Goal: Task Accomplishment & Management: Use online tool/utility

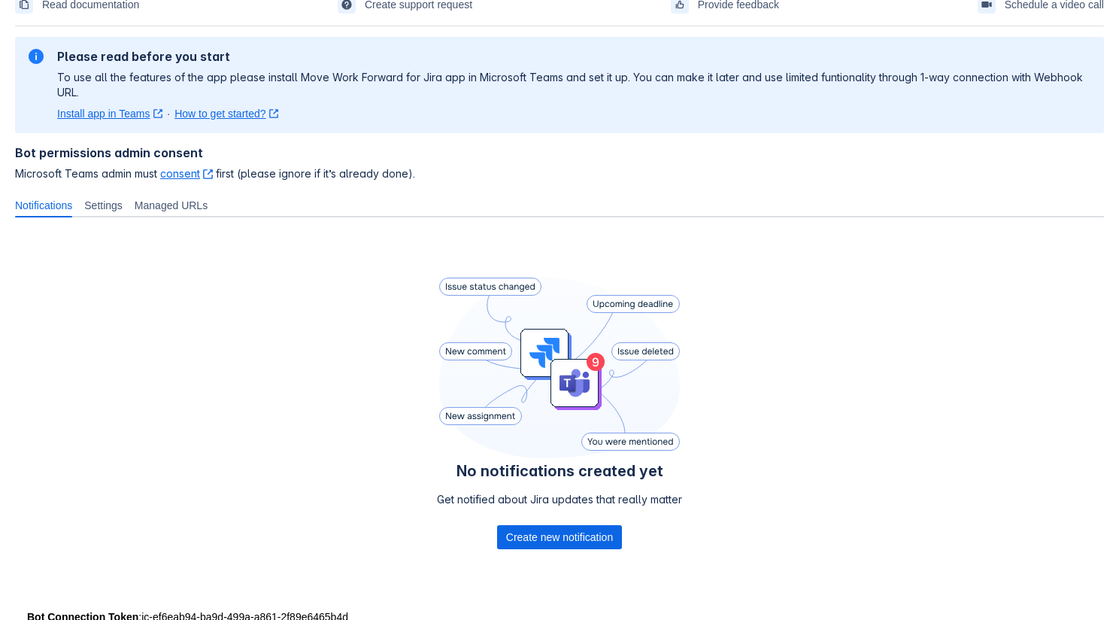
scroll to position [118, 0]
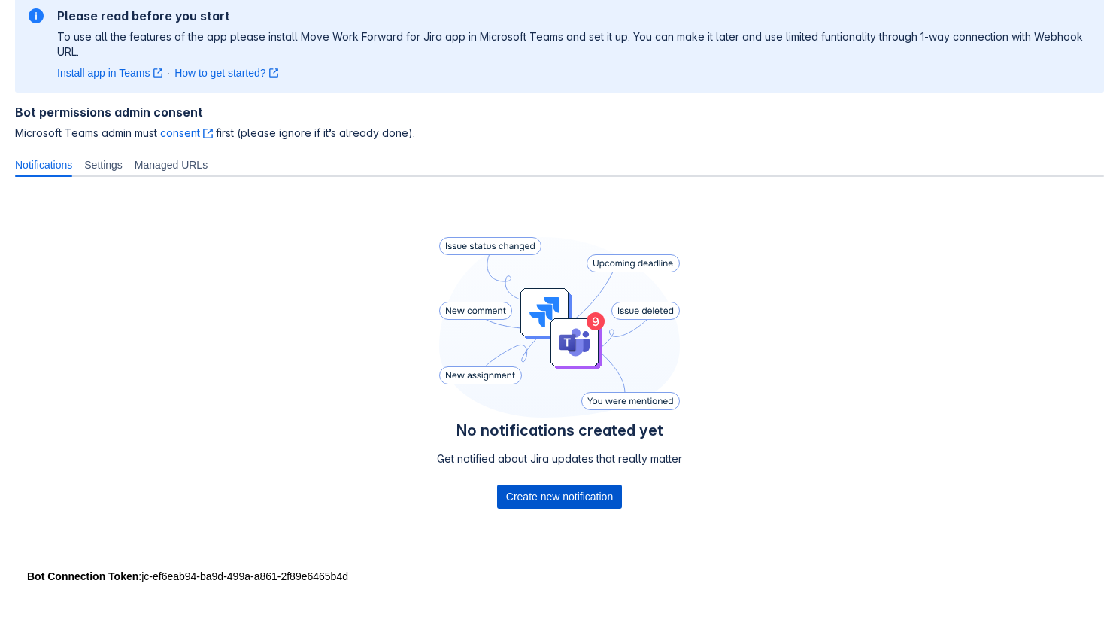
click at [514, 491] on span "Create new notification" at bounding box center [559, 496] width 107 height 24
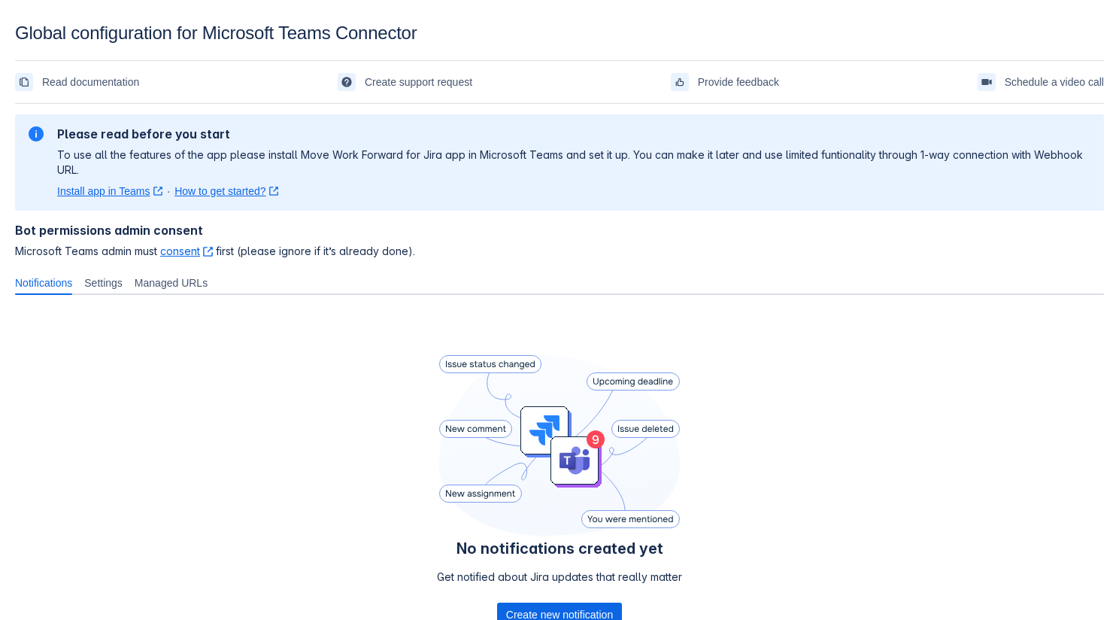
scroll to position [118, 0]
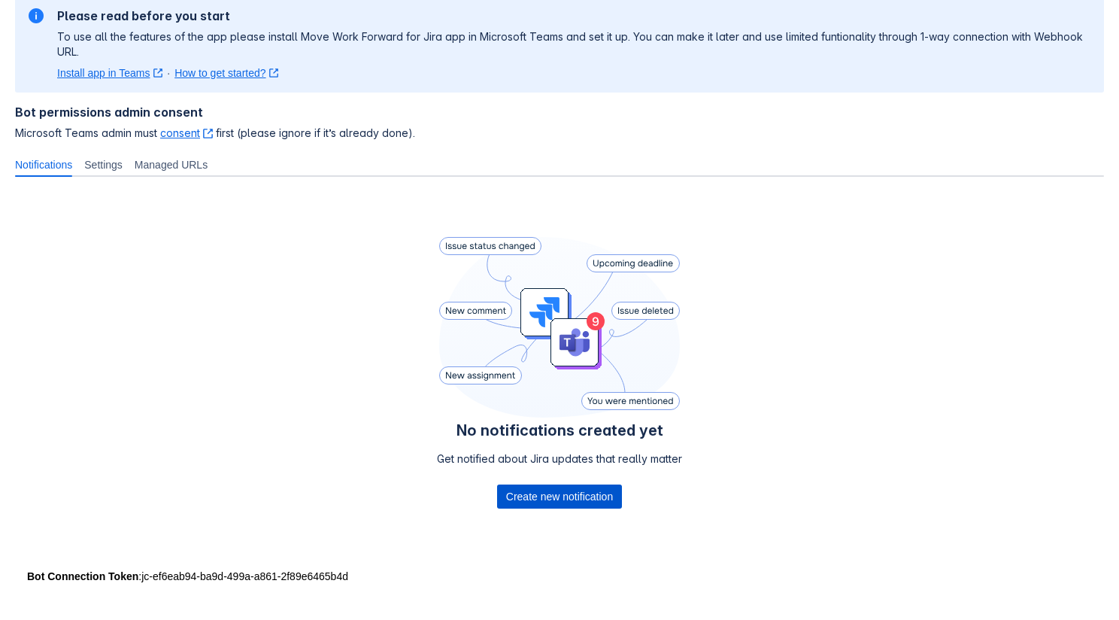
click at [547, 493] on span "Create new notification" at bounding box center [559, 496] width 107 height 24
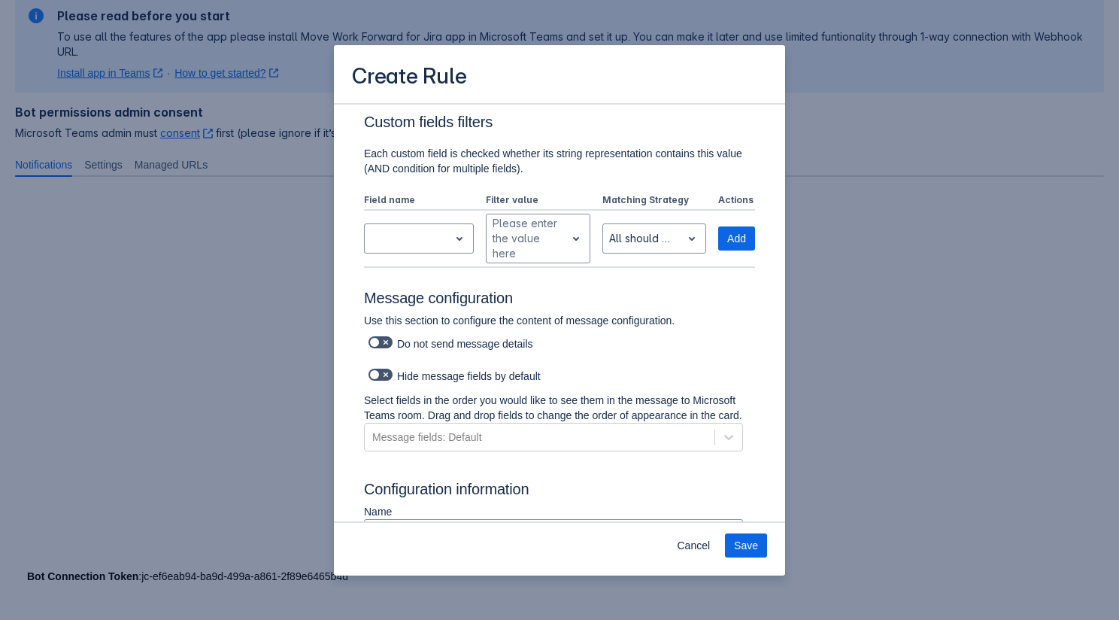
scroll to position [0, 0]
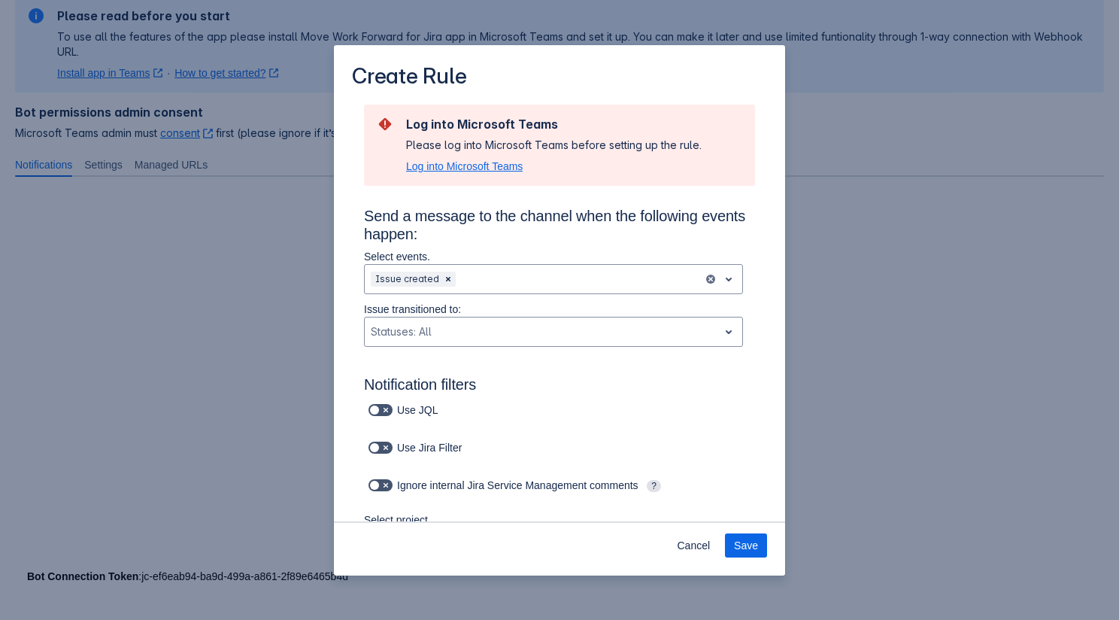
click at [481, 173] on span "Log into Microsoft Teams" at bounding box center [464, 166] width 117 height 15
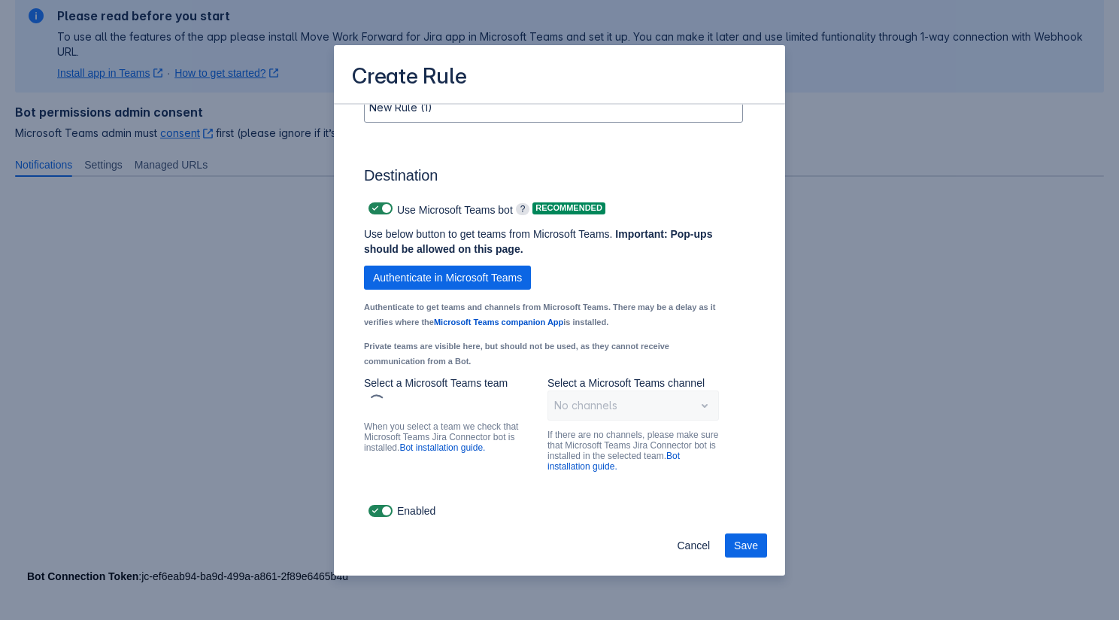
scroll to position [1046, 0]
click at [423, 393] on div "Select a team" at bounding box center [438, 405] width 146 height 24
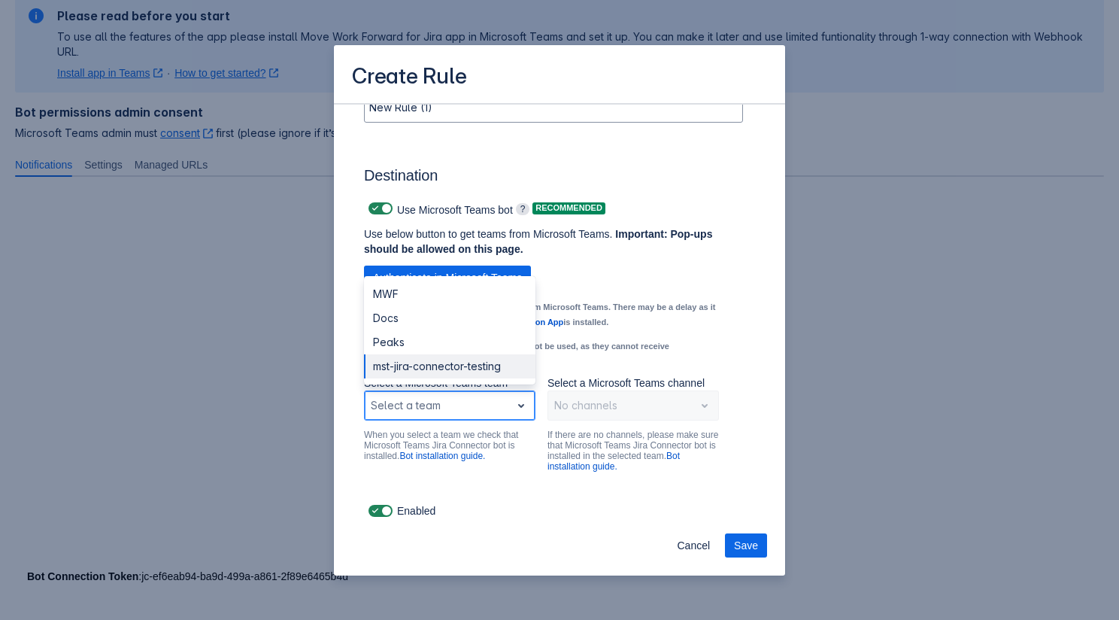
click at [416, 369] on div "mst-jira-connector-testing" at bounding box center [449, 366] width 171 height 24
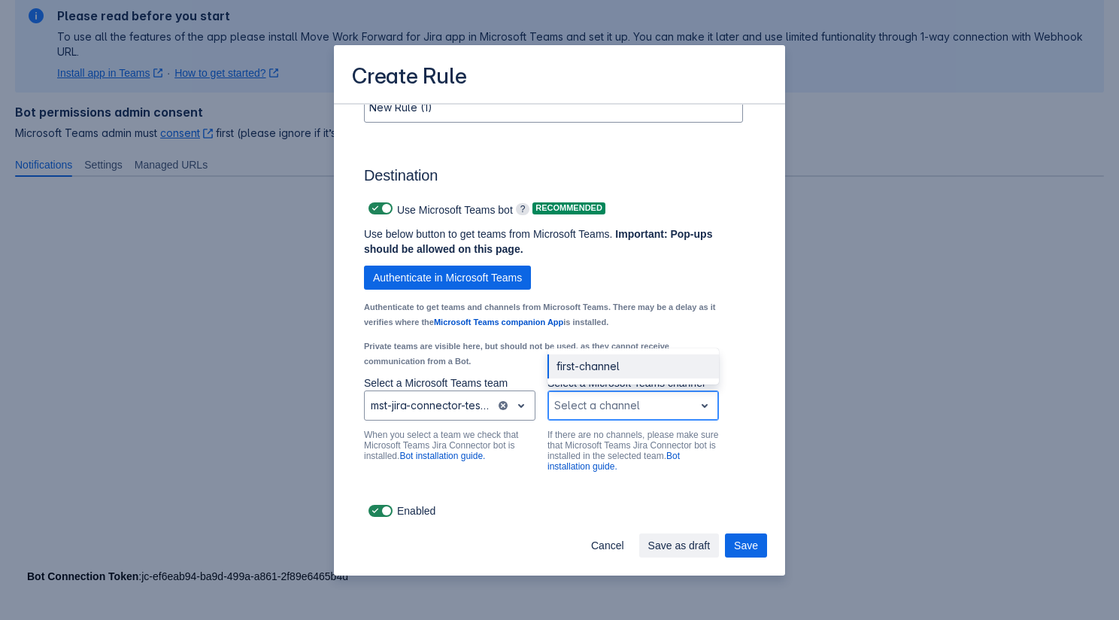
click at [616, 411] on div "Scrollable content" at bounding box center [621, 405] width 134 height 18
click at [616, 366] on div "first-channel" at bounding box center [633, 366] width 171 height 24
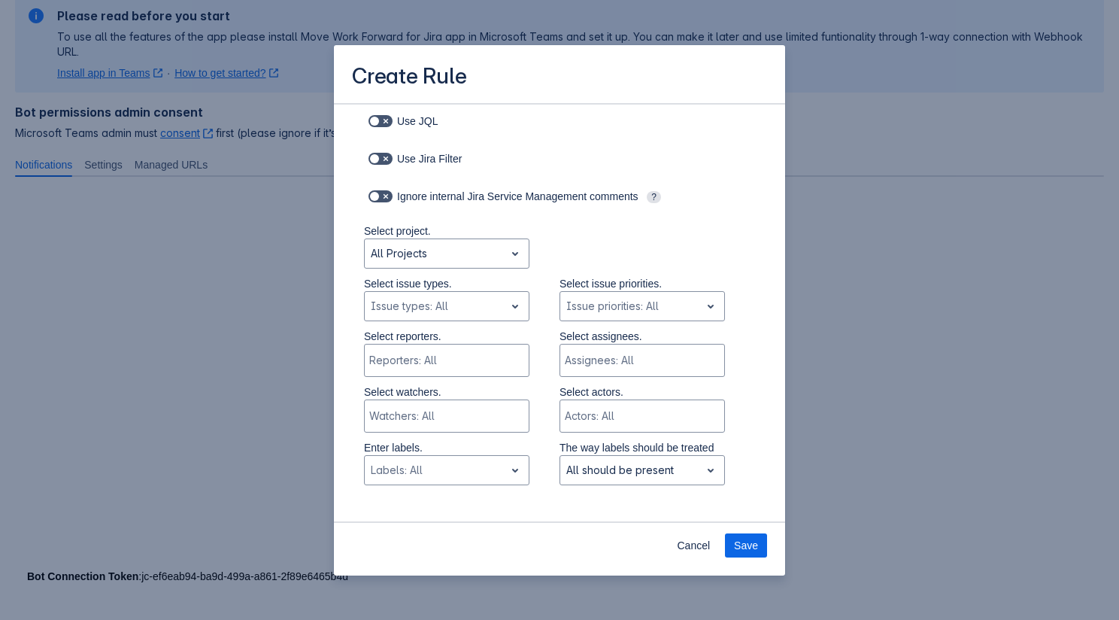
scroll to position [0, 0]
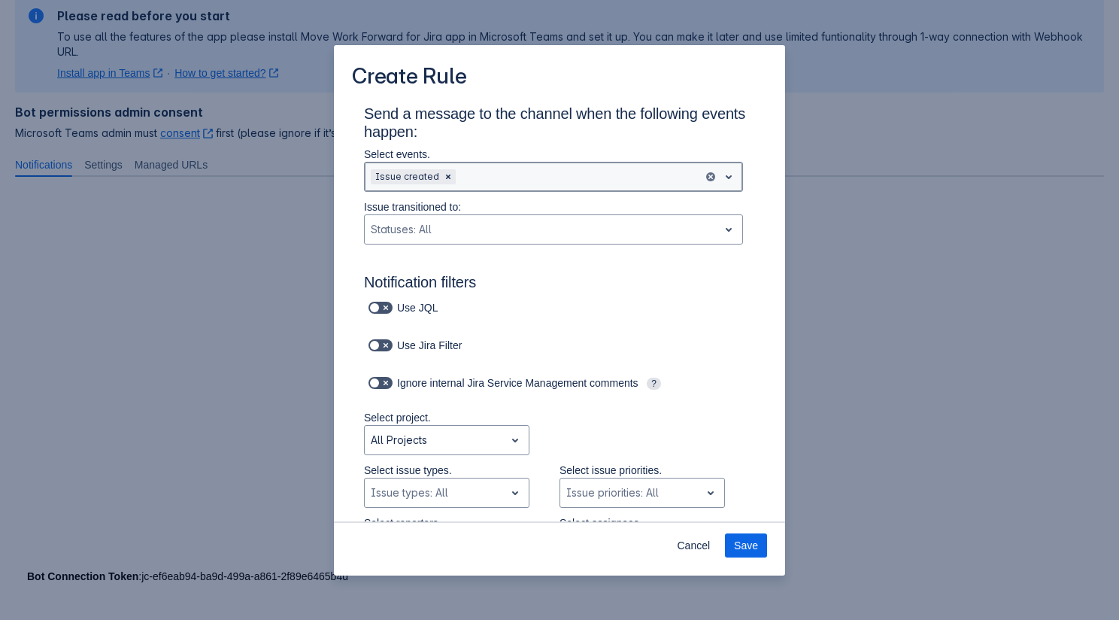
click at [520, 181] on div "Scrollable content" at bounding box center [578, 177] width 238 height 18
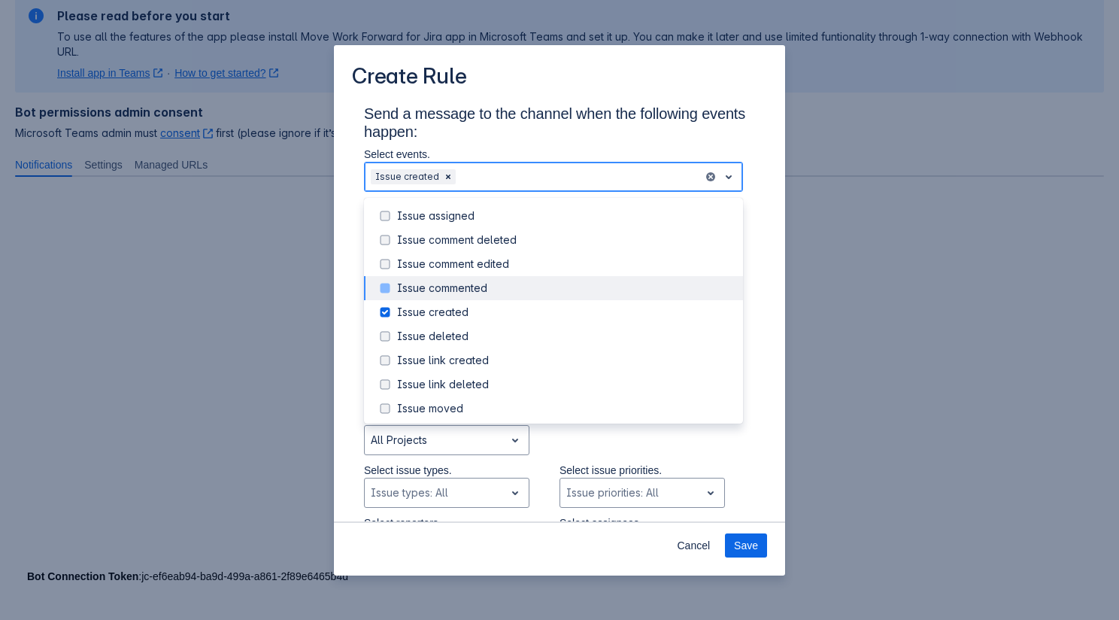
click at [499, 287] on div "Issue commented" at bounding box center [565, 288] width 337 height 15
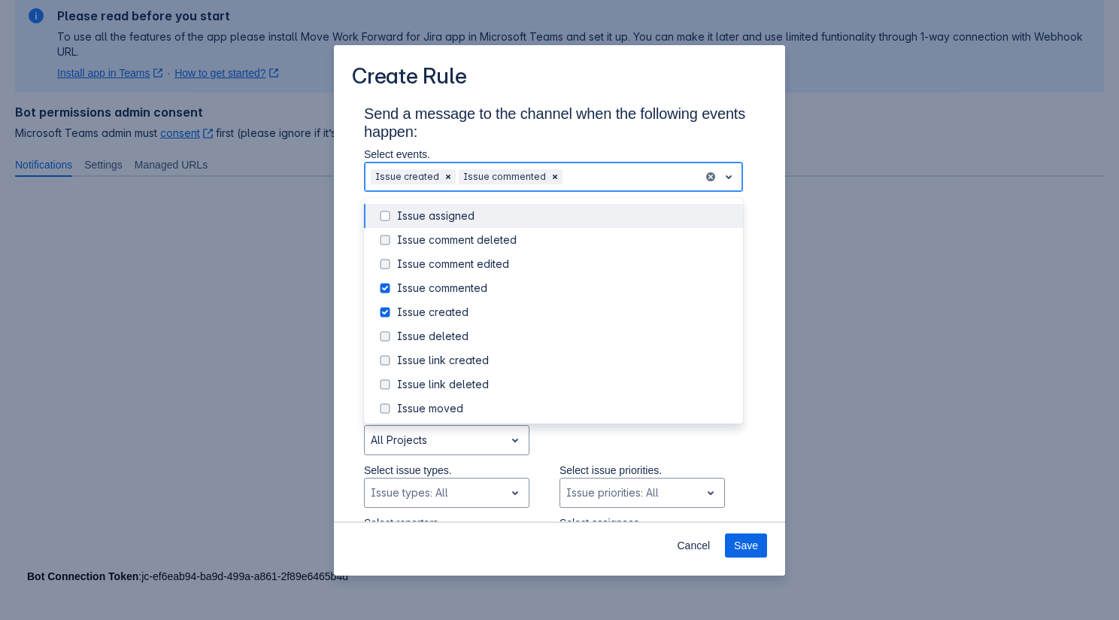
click at [499, 214] on div "Issue assigned" at bounding box center [565, 215] width 337 height 15
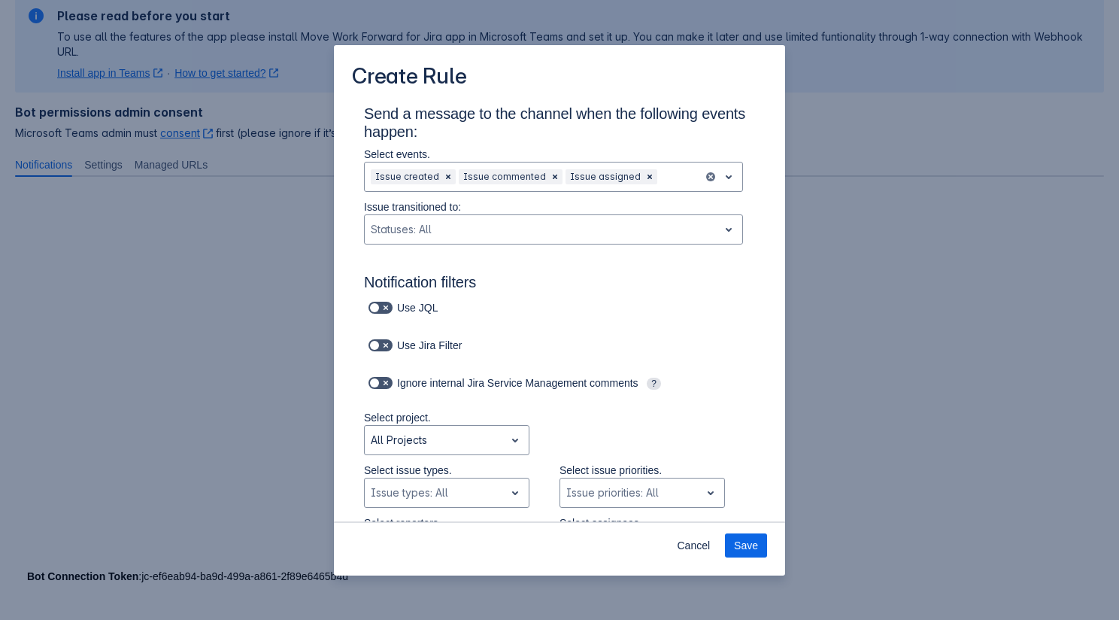
click at [599, 147] on p "Select events." at bounding box center [553, 154] width 379 height 15
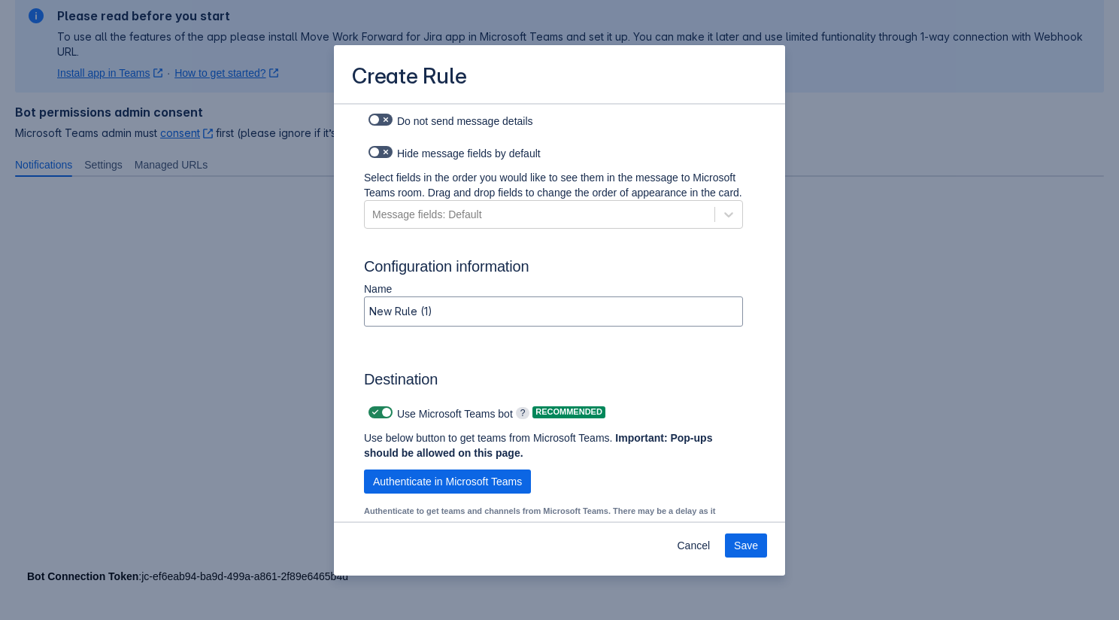
scroll to position [1046, 0]
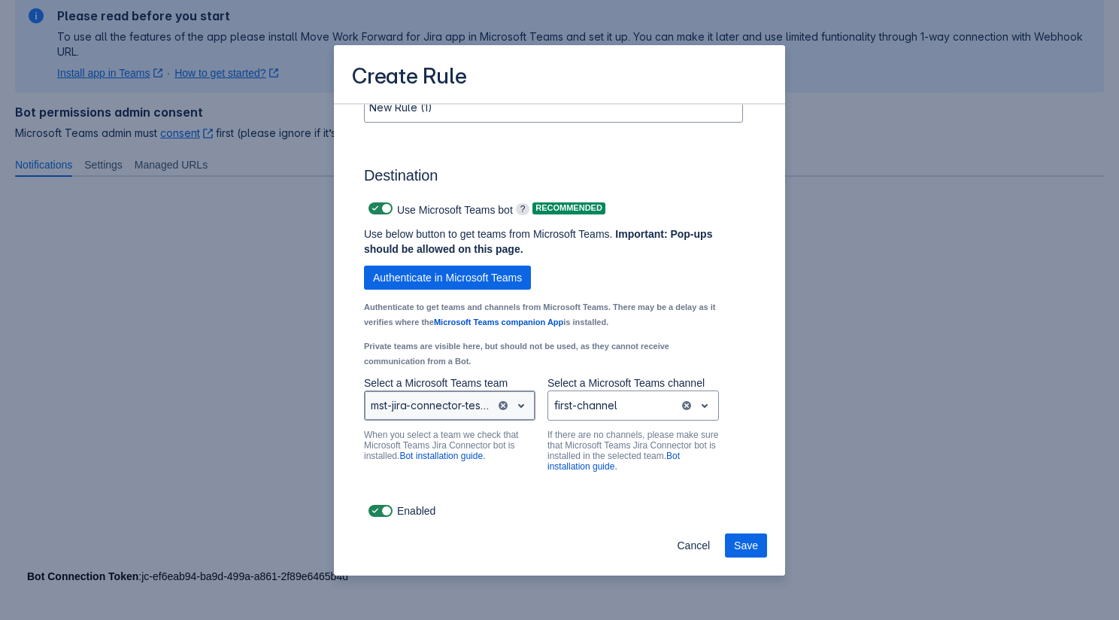
click at [465, 408] on div "Scrollable content" at bounding box center [430, 405] width 119 height 18
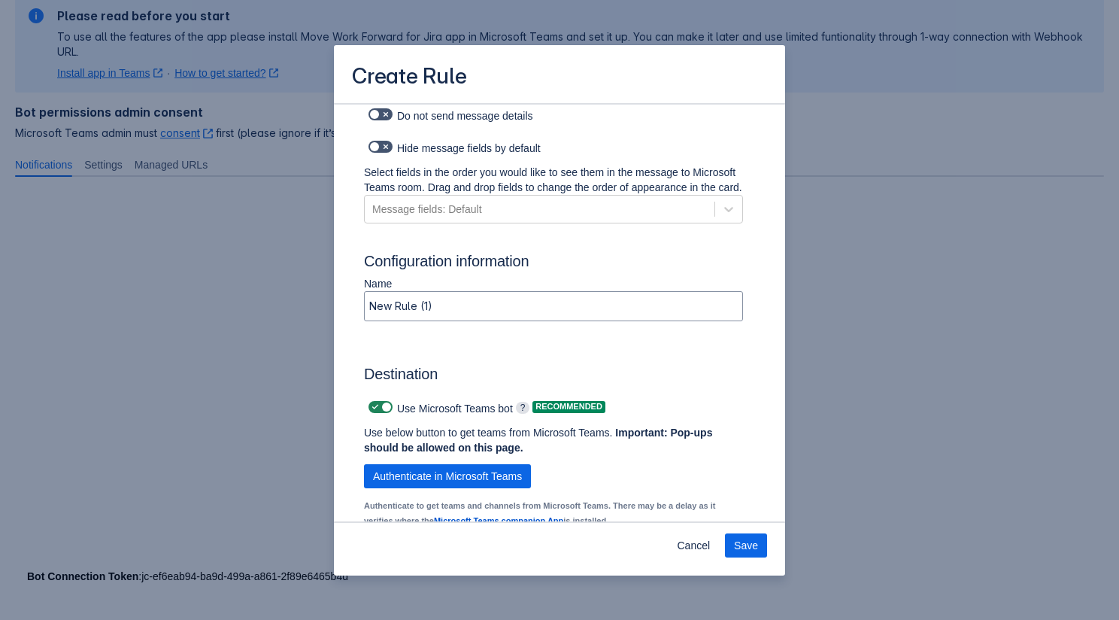
scroll to position [822, 0]
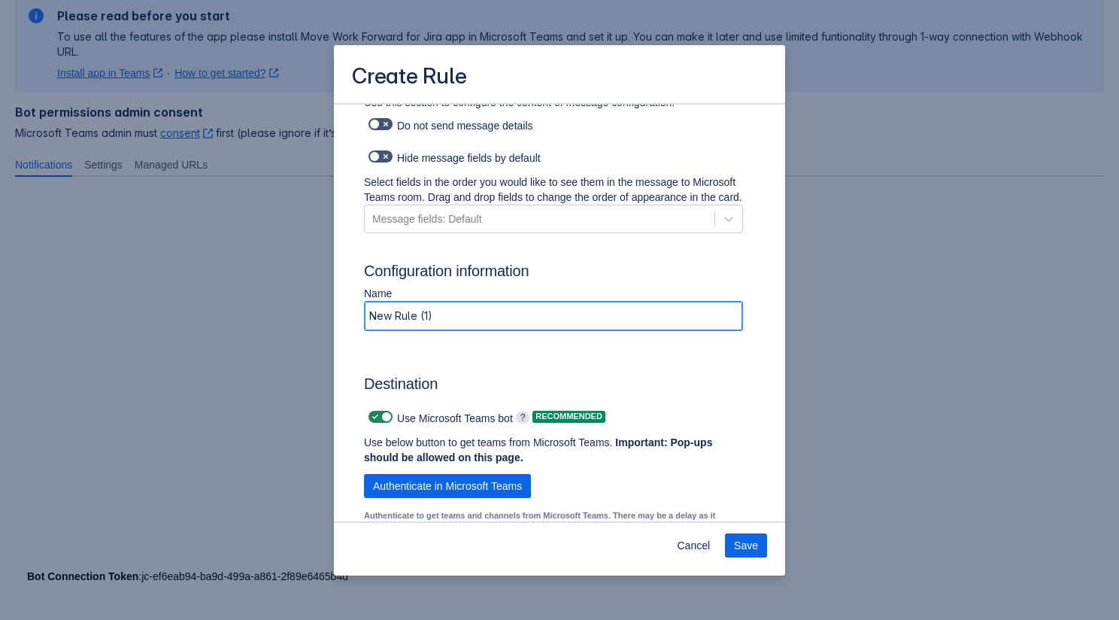
drag, startPoint x: 478, startPoint y: 333, endPoint x: 334, endPoint y: 332, distance: 143.7
click at [334, 332] on div "Send a message to the channel when the following events happen: Select events. …" at bounding box center [559, 6] width 451 height 1449
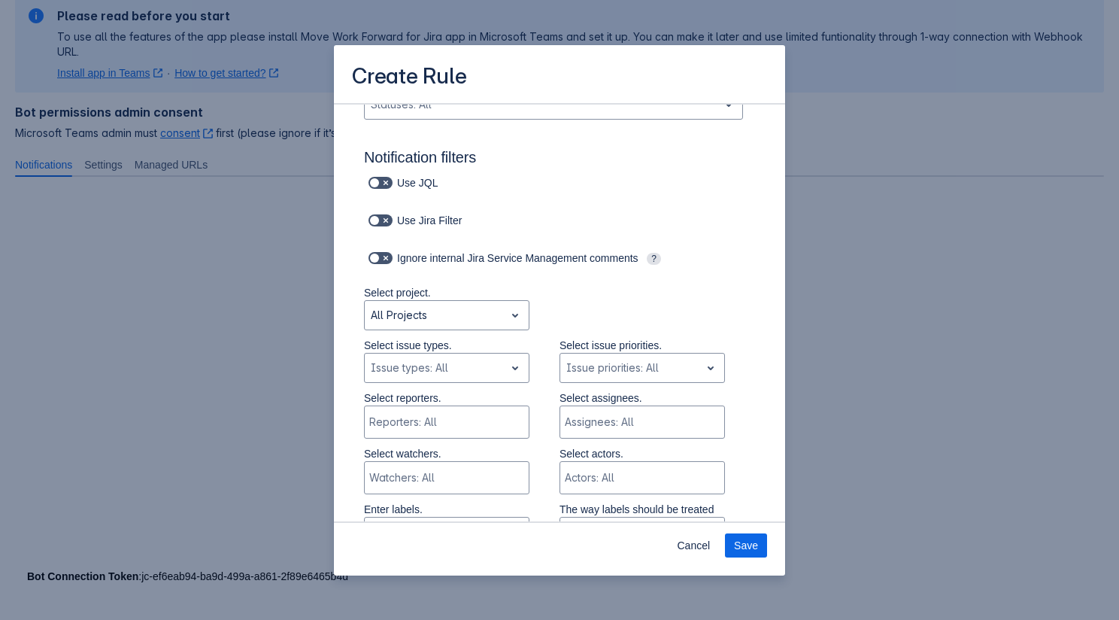
scroll to position [0, 0]
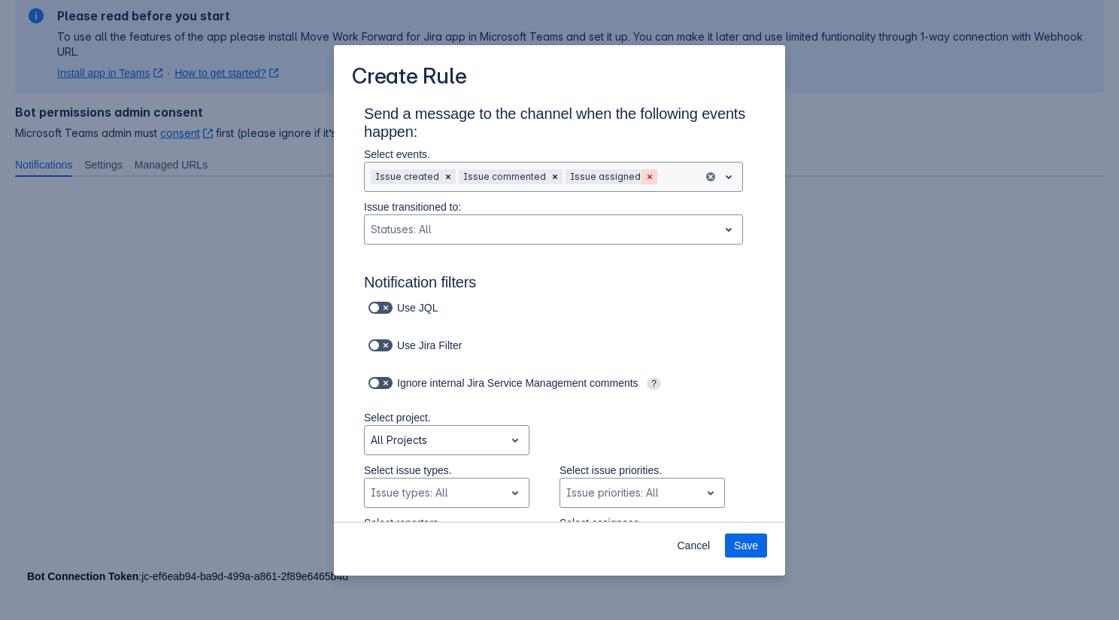
click at [644, 181] on span "Clear" at bounding box center [650, 177] width 12 height 12
type input "Bot Rule (Issue Created, Updated and Commented)"
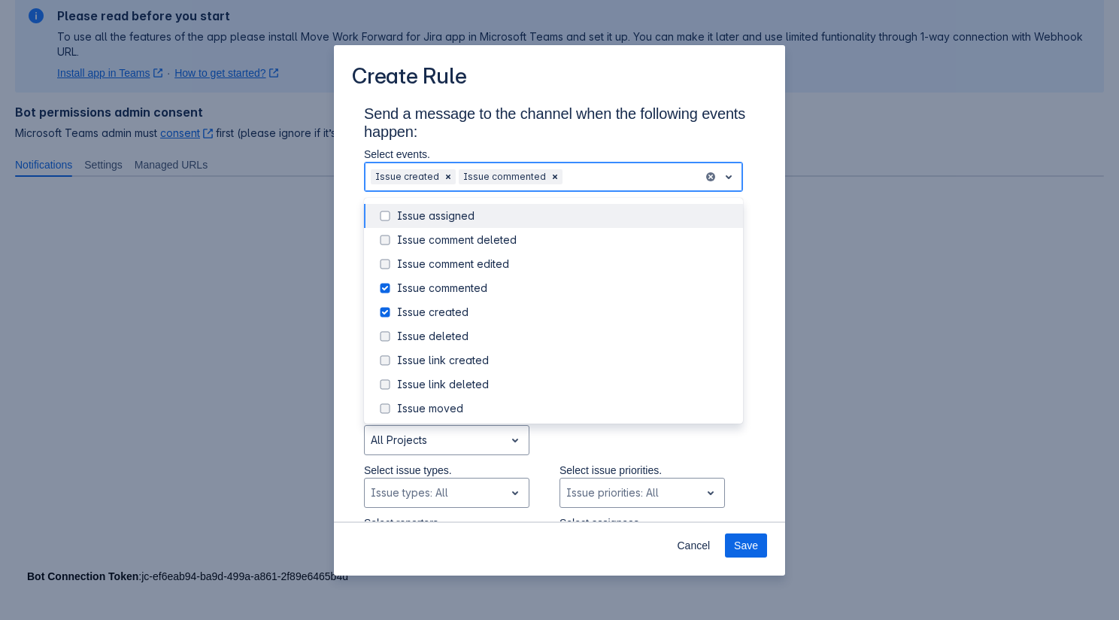
click at [636, 181] on div "Scrollable content" at bounding box center [632, 177] width 132 height 18
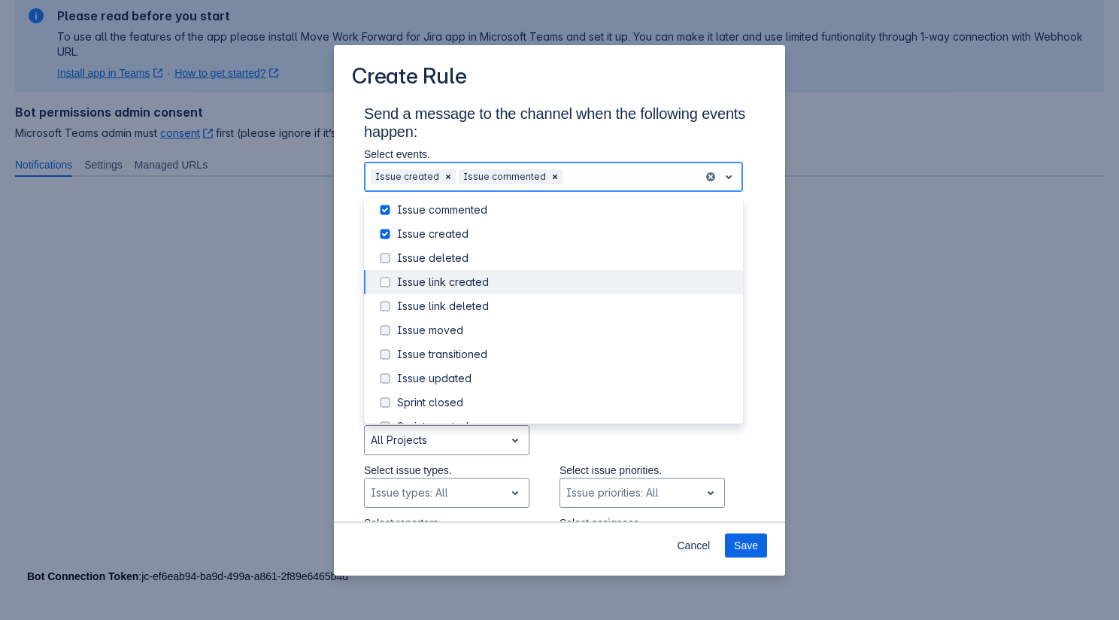
scroll to position [85, 0]
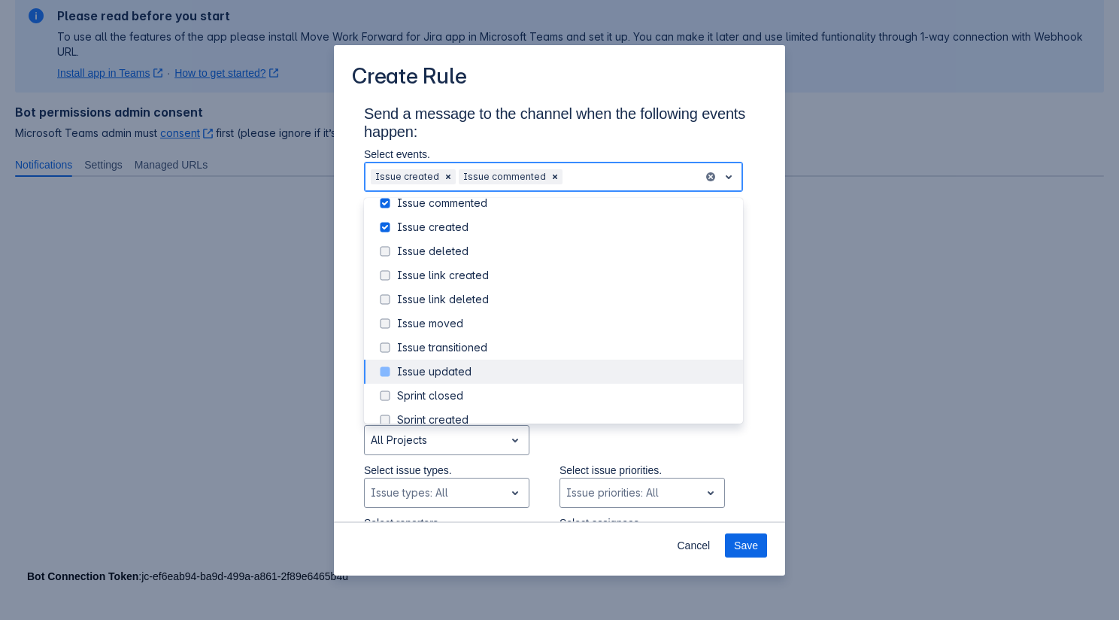
click at [531, 366] on div "Issue updated" at bounding box center [565, 371] width 337 height 15
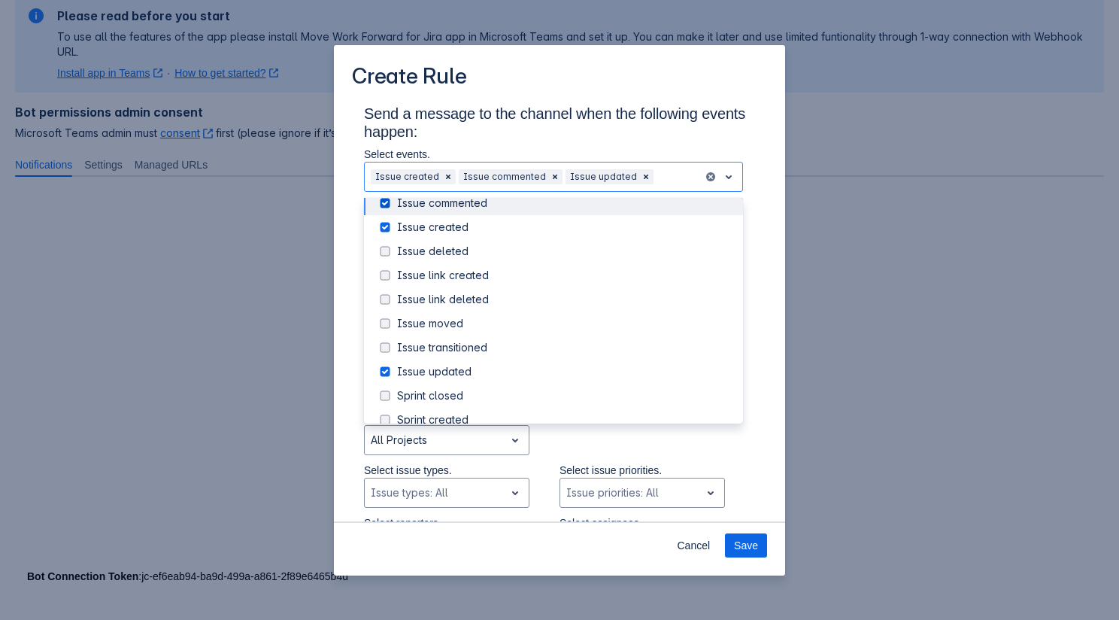
click at [636, 159] on p "Select events." at bounding box center [553, 154] width 379 height 15
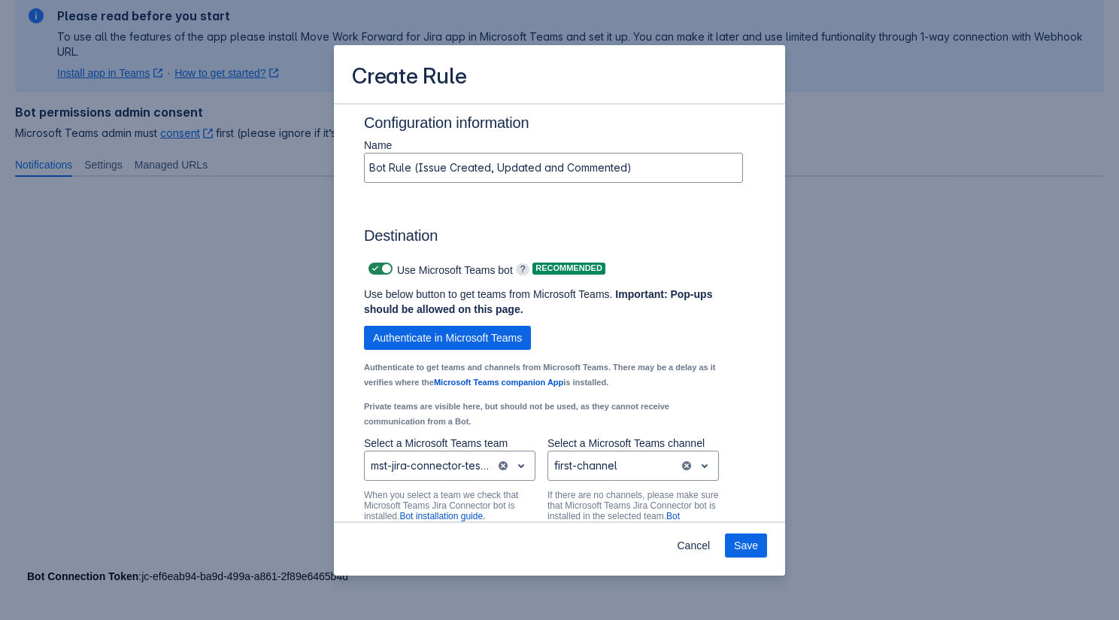
scroll to position [1046, 0]
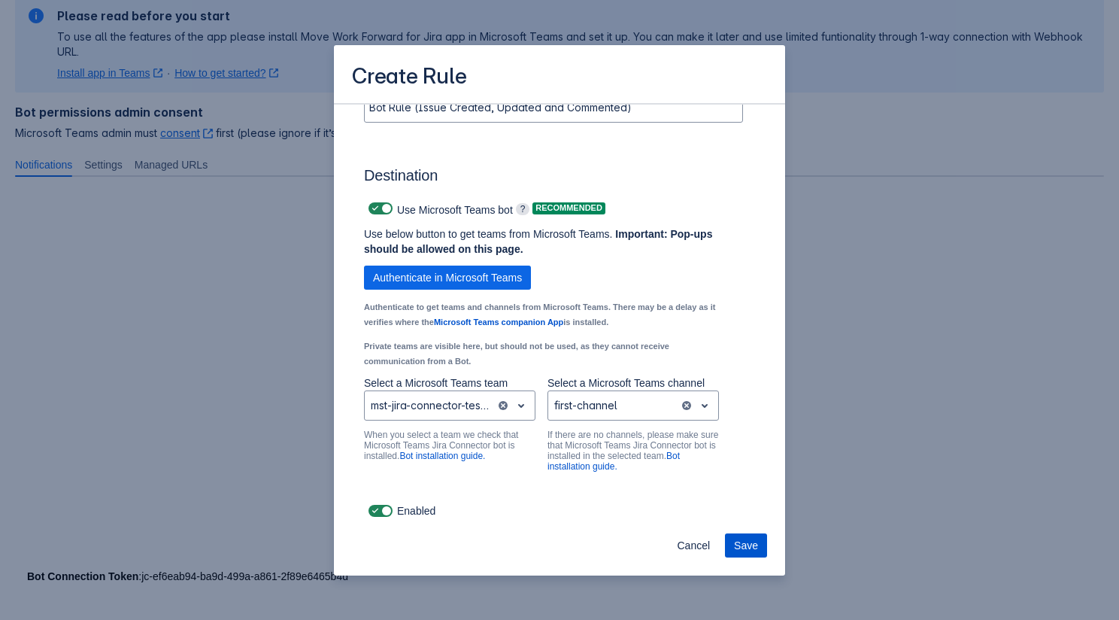
click at [736, 540] on span "Save" at bounding box center [746, 545] width 24 height 24
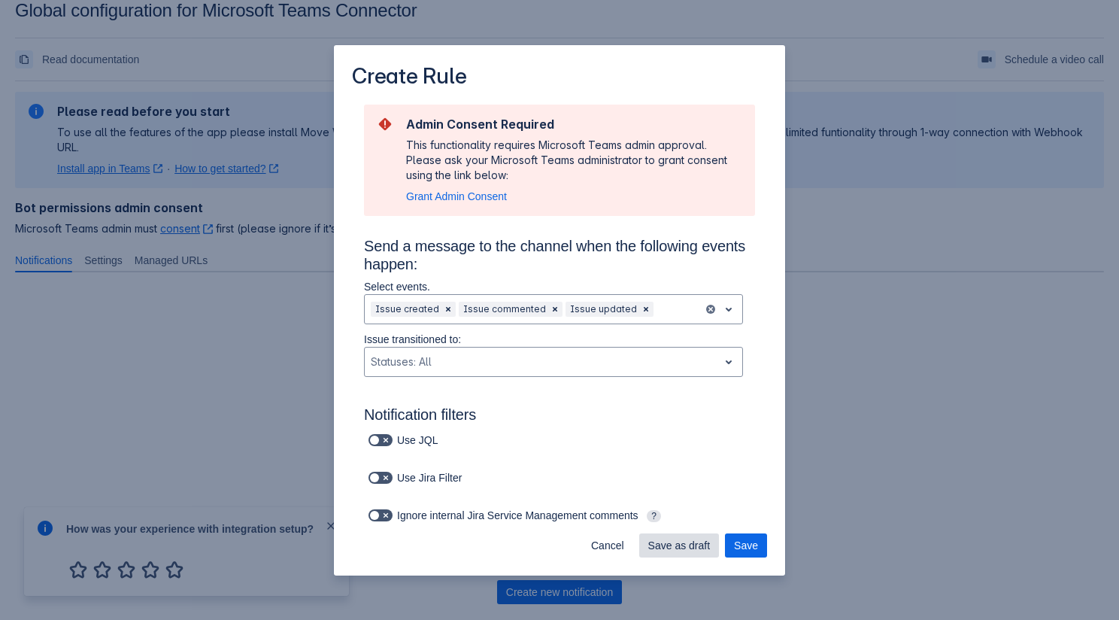
scroll to position [118, 0]
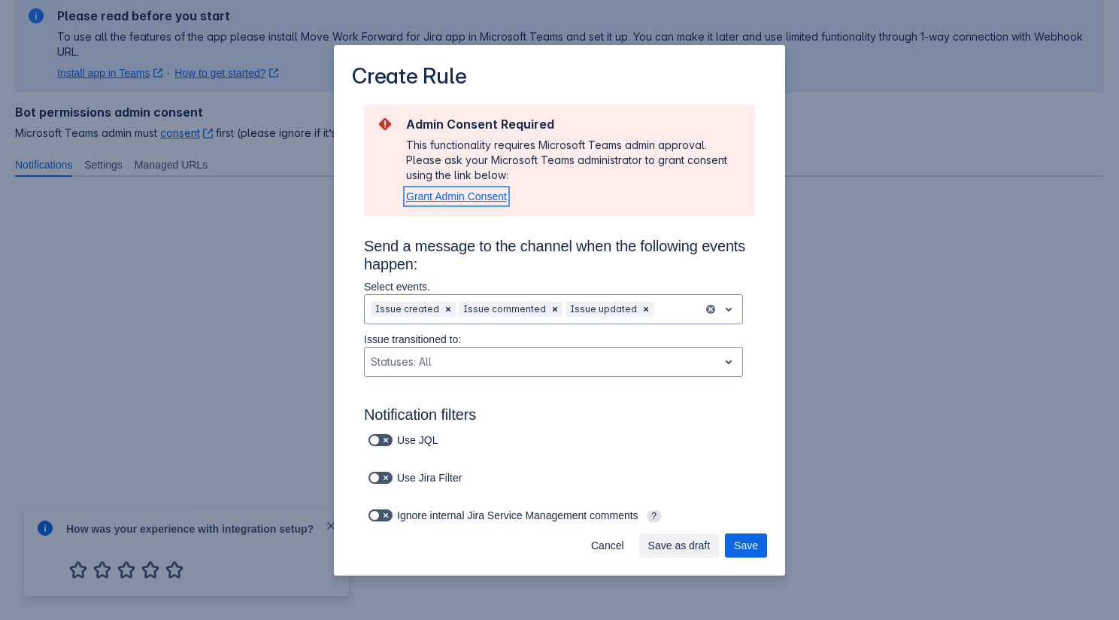
click at [477, 197] on span "Grant Admin Consent" at bounding box center [456, 196] width 101 height 12
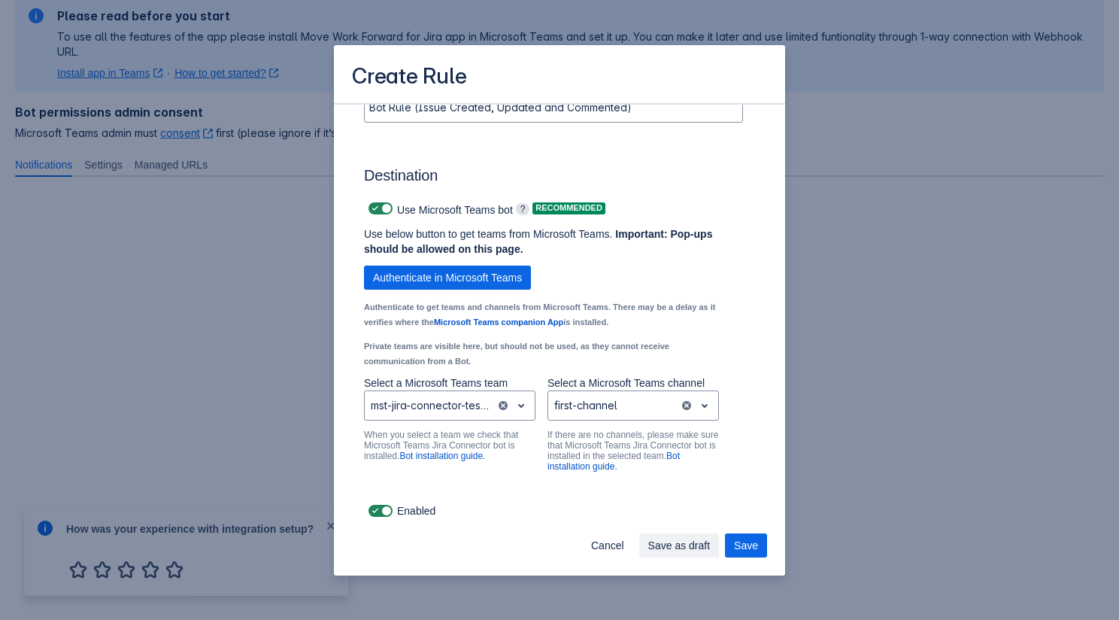
scroll to position [1178, 0]
click at [599, 552] on span "Cancel" at bounding box center [607, 545] width 33 height 24
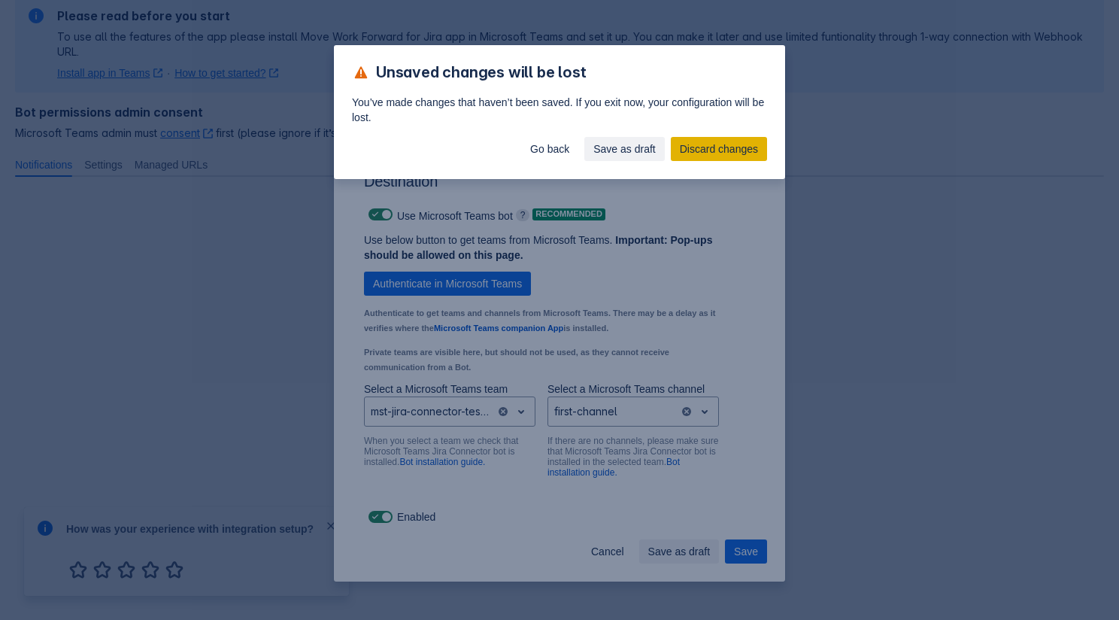
click at [686, 143] on span "Discard changes" at bounding box center [719, 149] width 78 height 24
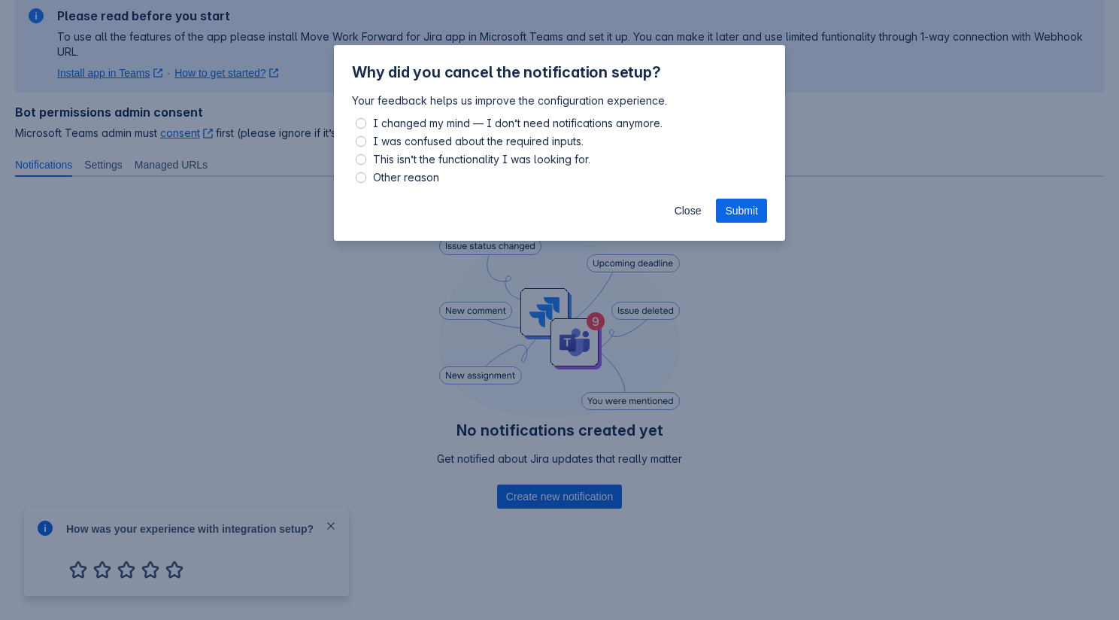
scroll to position [1046, 0]
click at [681, 205] on span "Close" at bounding box center [688, 211] width 27 height 24
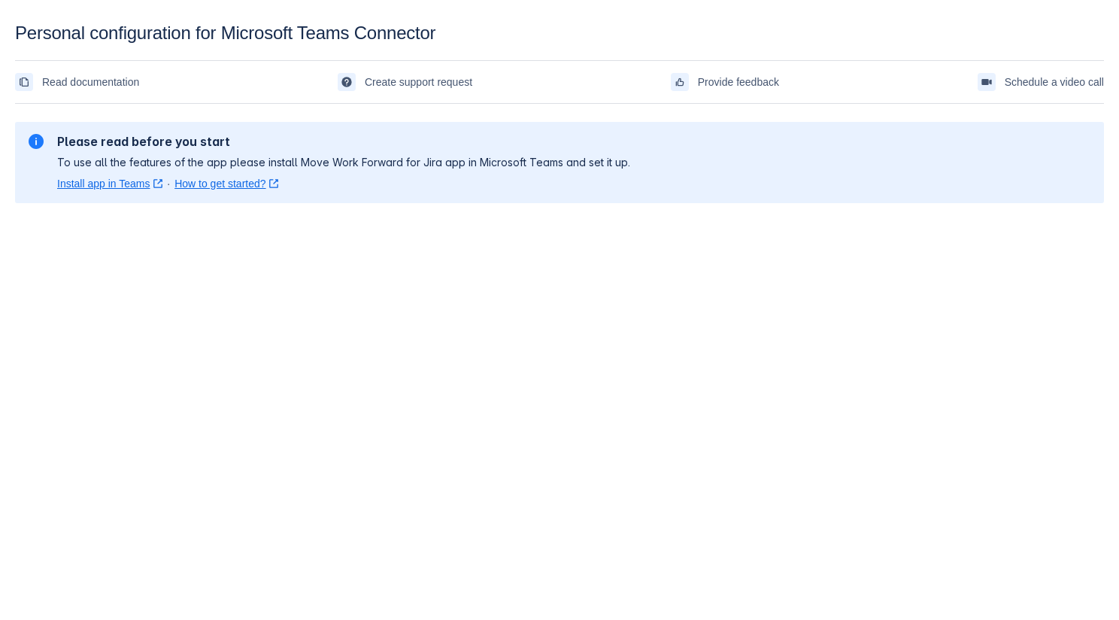
click at [625, 286] on body "Personal configuration for Microsoft Teams Connector Read documentation Create …" at bounding box center [559, 333] width 1119 height 620
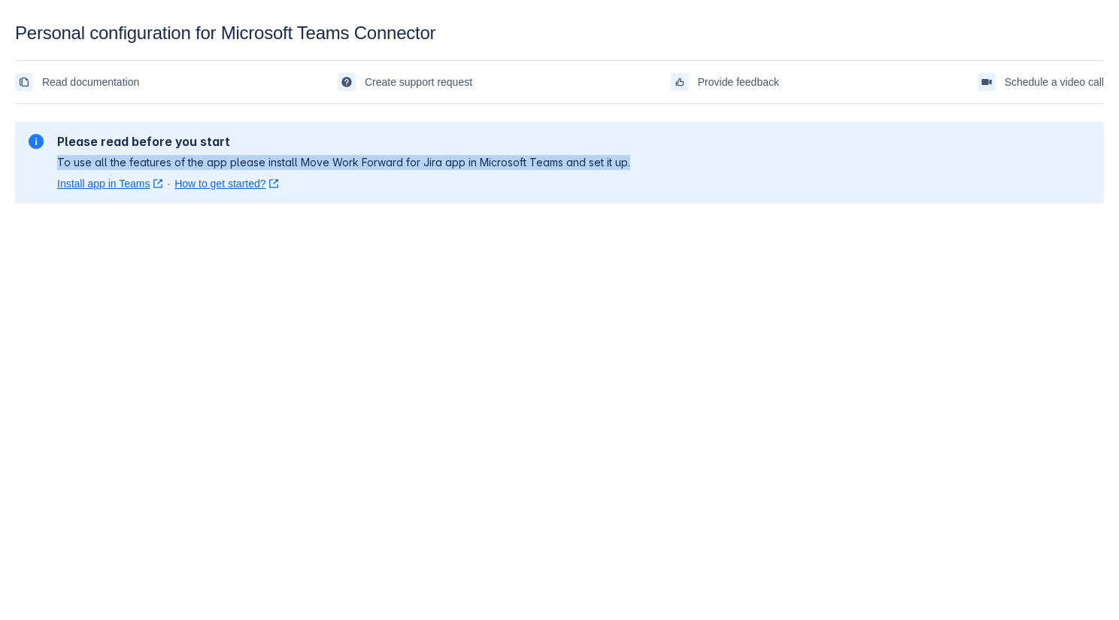
drag, startPoint x: 58, startPoint y: 157, endPoint x: 678, endPoint y: 158, distance: 620.6
click at [678, 158] on div "Please read before you start To use all the features of the app please install …" at bounding box center [559, 162] width 1065 height 57
copy p "To use all the features of the app please install Move Work Forward for Jira ap…"
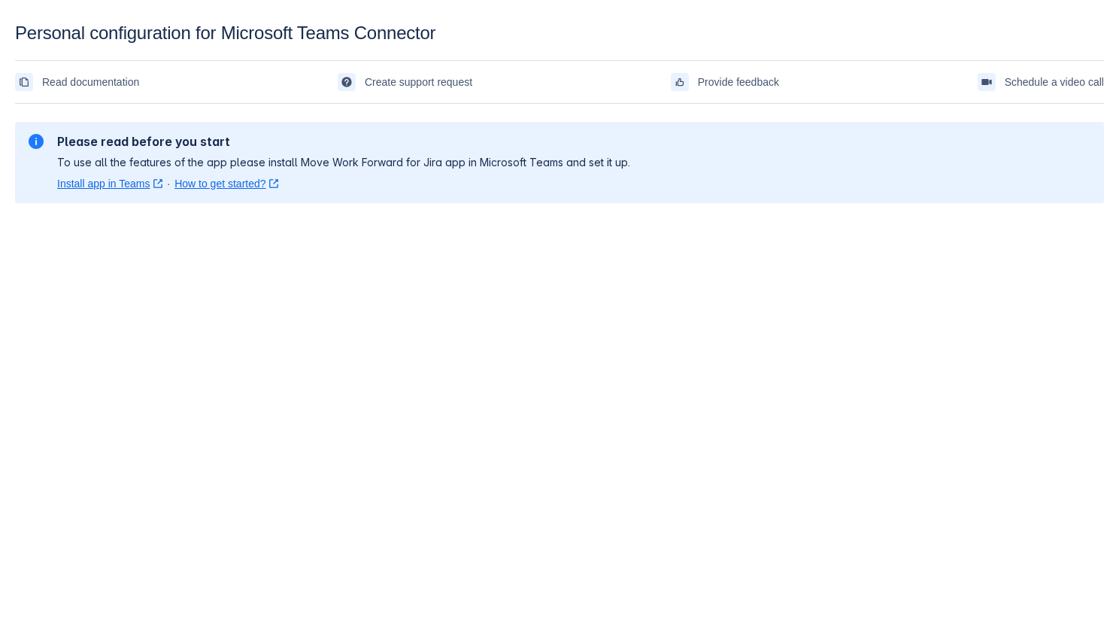
click at [204, 211] on div "Please read before you start To use all the features of the app please install …" at bounding box center [559, 162] width 1089 height 105
click at [445, 260] on body "Personal configuration for Microsoft Teams Connector Read documentation Create …" at bounding box center [559, 333] width 1119 height 620
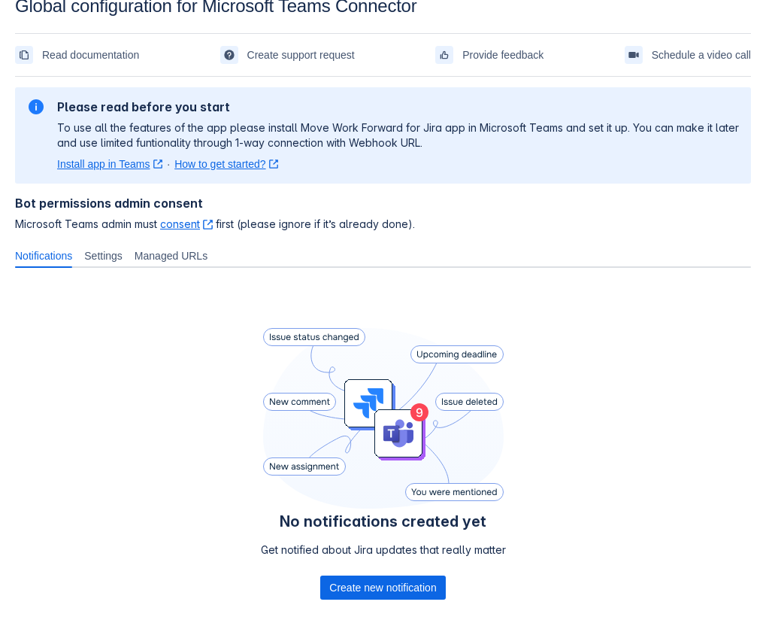
scroll to position [118, 0]
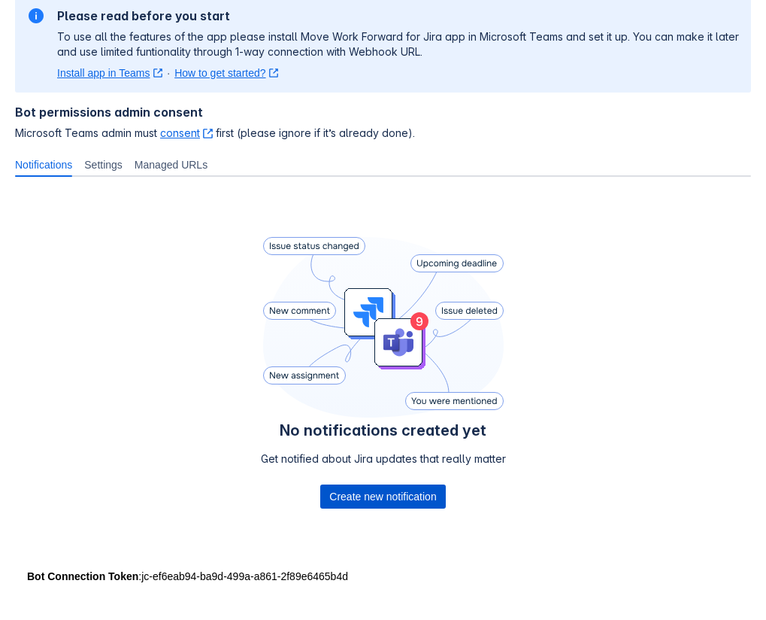
click at [364, 495] on span "Create new notification" at bounding box center [382, 496] width 107 height 24
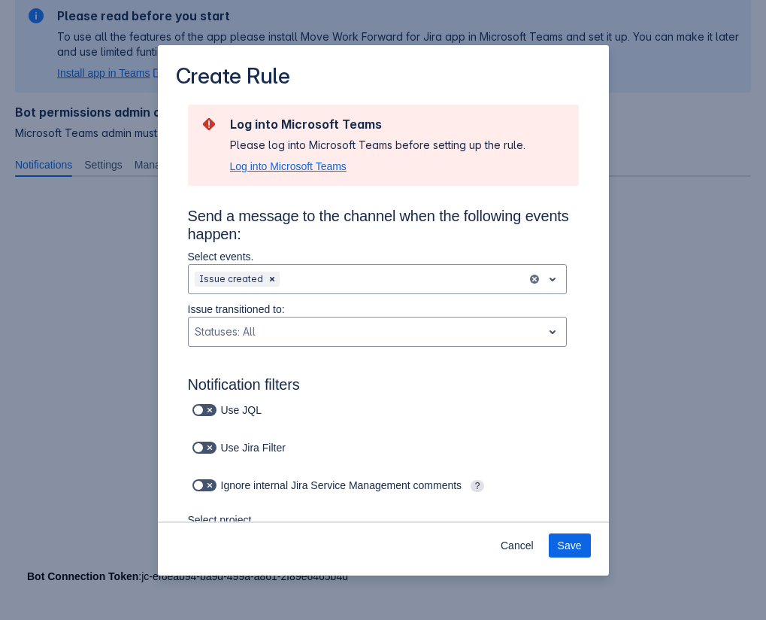
click at [302, 167] on span "Log into Microsoft Teams" at bounding box center [288, 166] width 117 height 15
